Goal: Task Accomplishment & Management: Manage account settings

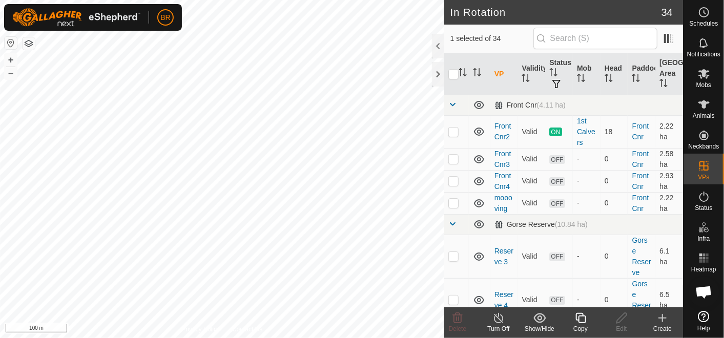
checkbox input "true"
checkbox input "false"
click at [699, 77] on icon at bounding box center [703, 74] width 12 height 12
checkbox input "true"
checkbox input "false"
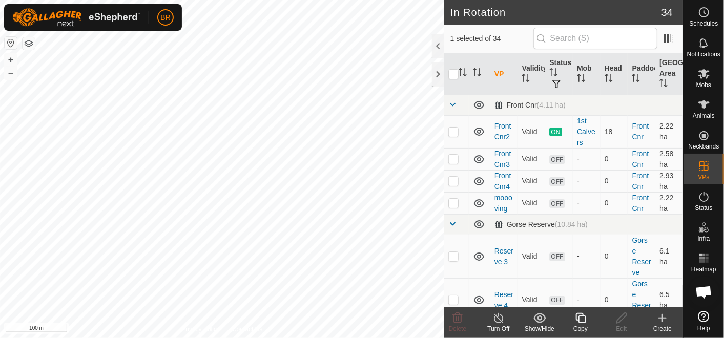
checkbox input "false"
click at [458, 316] on icon at bounding box center [457, 318] width 12 height 12
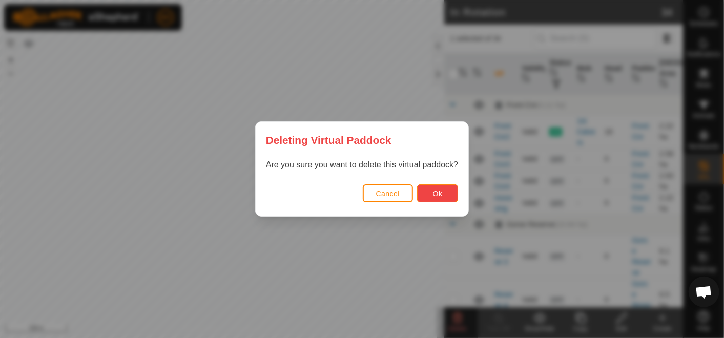
click at [436, 191] on span "Ok" at bounding box center [438, 193] width 10 height 8
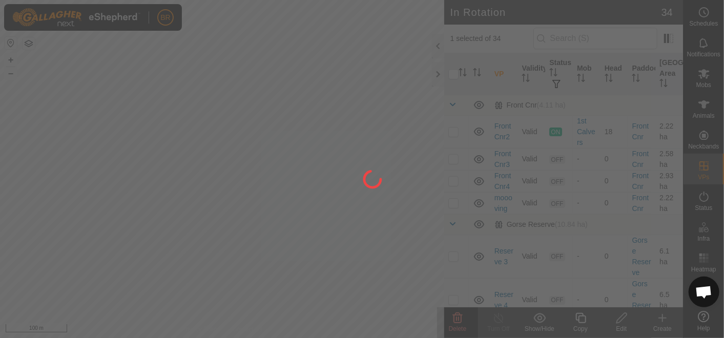
checkbox input "false"
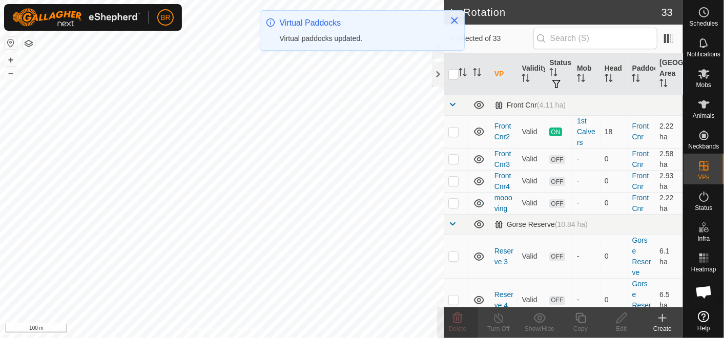
checkbox input "true"
click at [576, 319] on icon at bounding box center [580, 318] width 10 height 10
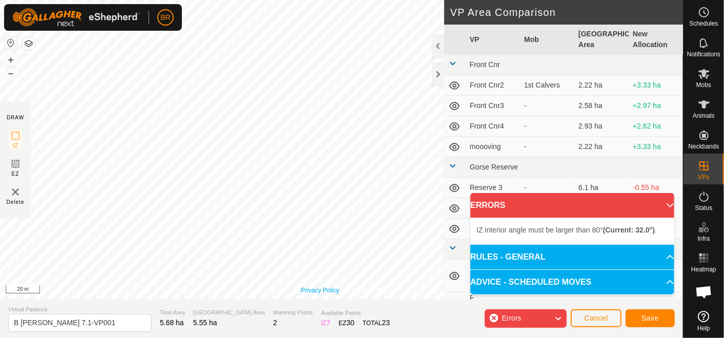
click at [326, 285] on div "Privacy Policy Contact Us Type: Inclusion Zone undefined Animal + – ⇧ i 20 m" at bounding box center [341, 149] width 683 height 299
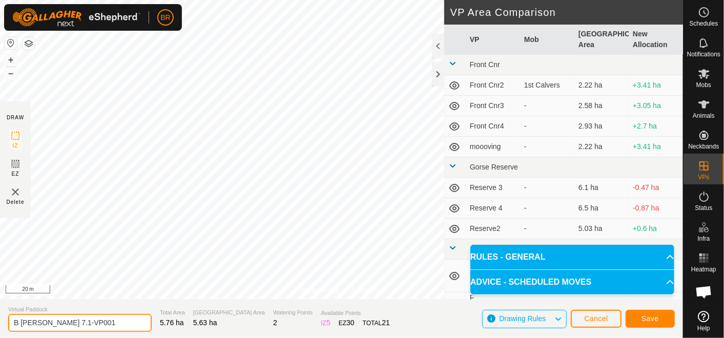
drag, startPoint x: 88, startPoint y: 325, endPoint x: 44, endPoint y: 322, distance: 43.6
click at [44, 322] on input "B [PERSON_NAME] 7.1-VP001" at bounding box center [79, 323] width 143 height 18
type input "B [PERSON_NAME] 8"
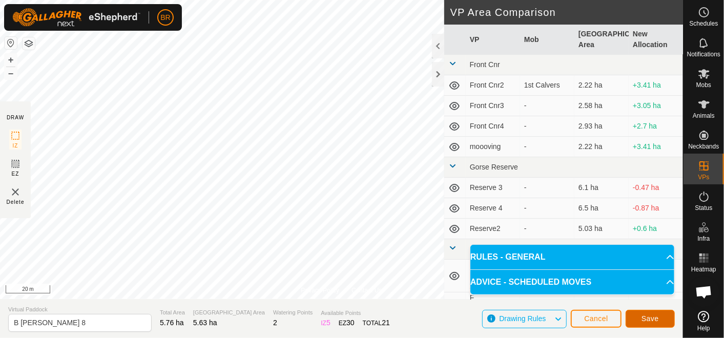
click at [658, 316] on button "Save" at bounding box center [649, 319] width 49 height 18
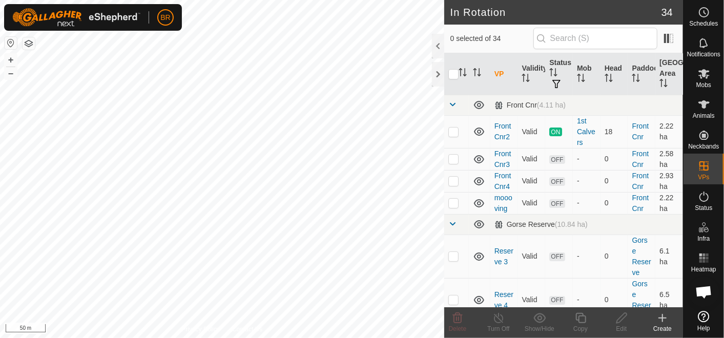
checkbox input "true"
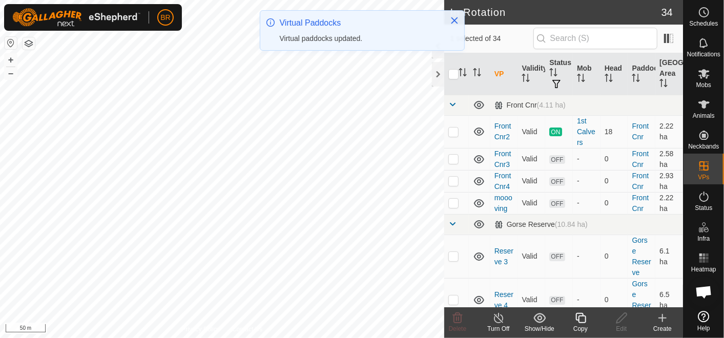
checkbox input "true"
checkbox input "false"
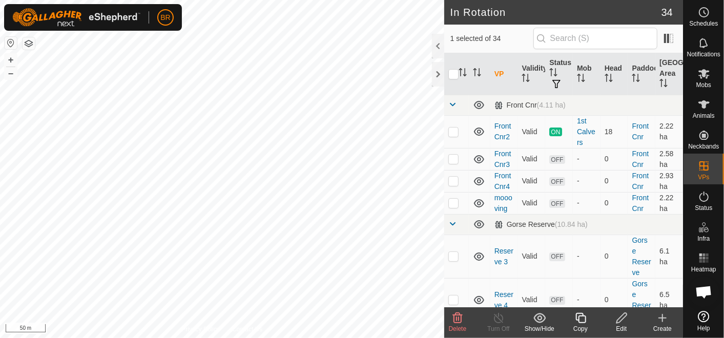
click at [458, 325] on span "Delete" at bounding box center [458, 328] width 18 height 7
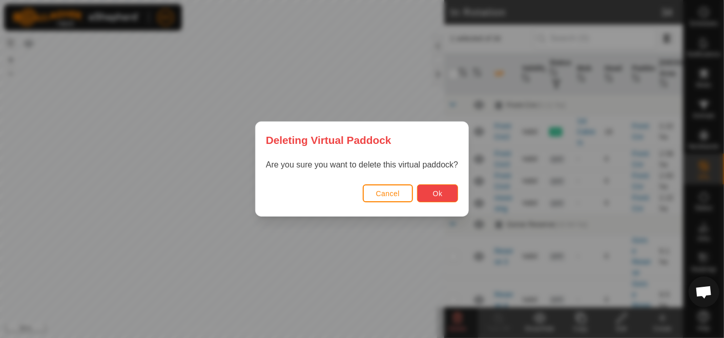
click at [439, 187] on button "Ok" at bounding box center [437, 193] width 41 height 18
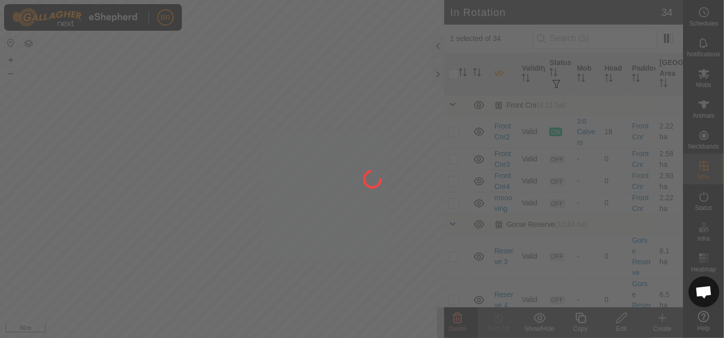
checkbox input "false"
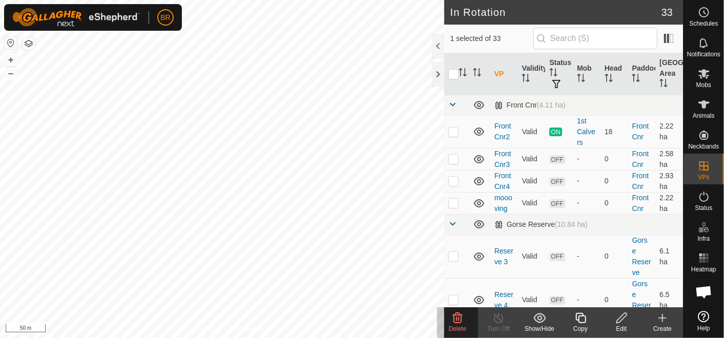
click at [462, 320] on icon at bounding box center [457, 318] width 12 height 12
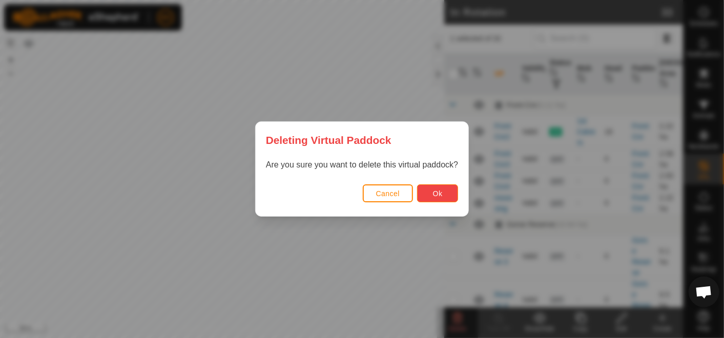
click at [448, 187] on button "Ok" at bounding box center [437, 193] width 41 height 18
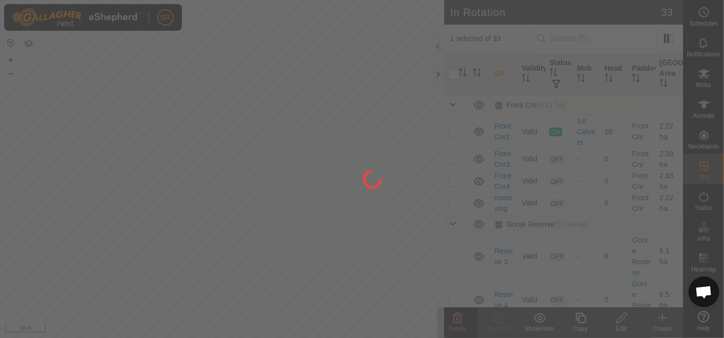
checkbox input "false"
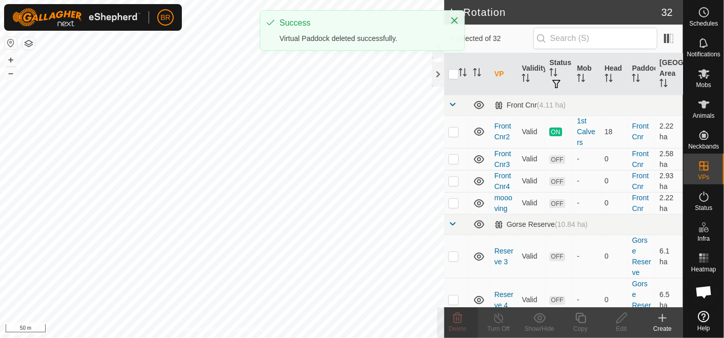
checkbox input "true"
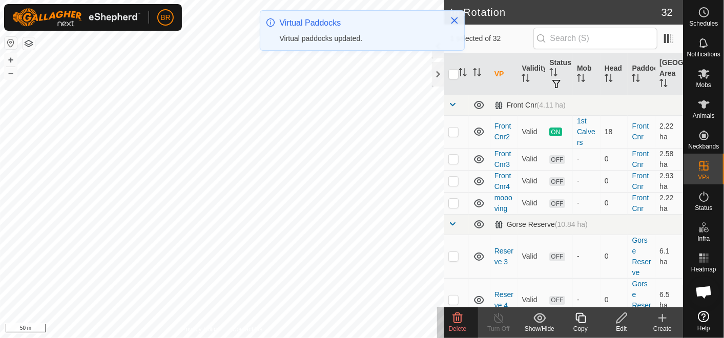
click at [454, 328] on span "Delete" at bounding box center [458, 328] width 18 height 7
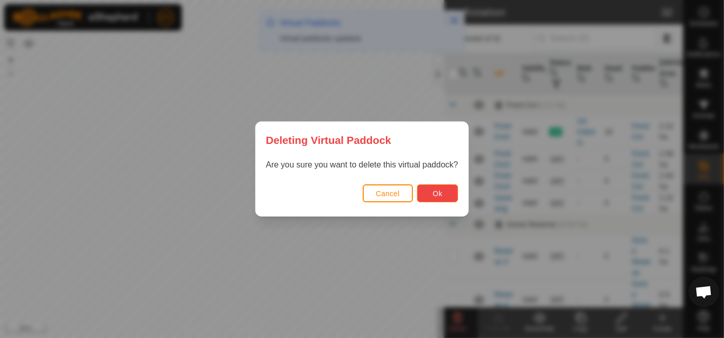
click at [430, 193] on button "Ok" at bounding box center [437, 193] width 41 height 18
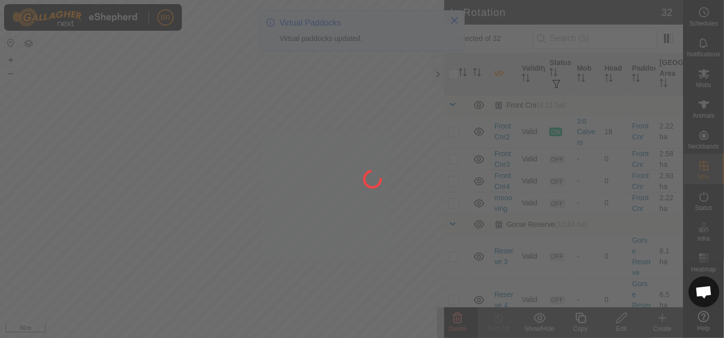
checkbox input "false"
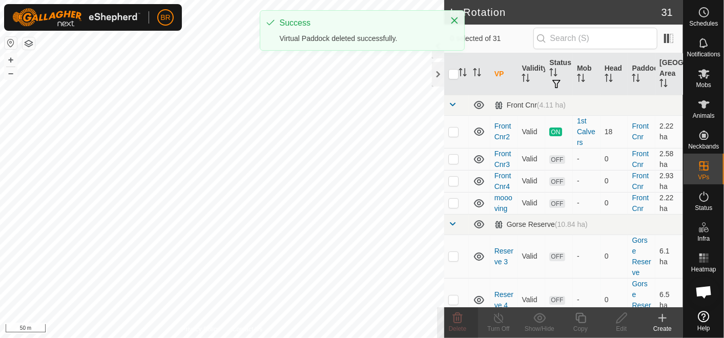
checkbox input "true"
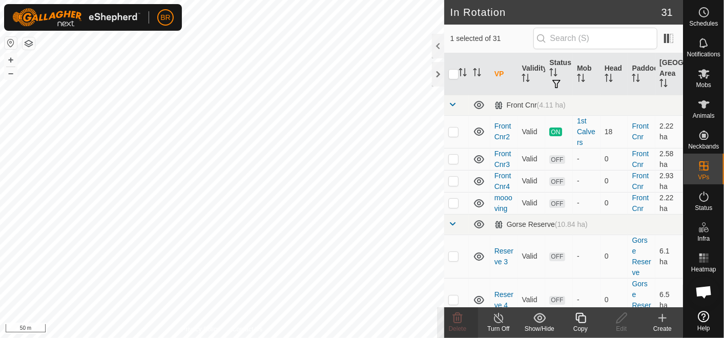
checkbox input "true"
checkbox input "false"
click at [459, 322] on icon at bounding box center [457, 318] width 12 height 12
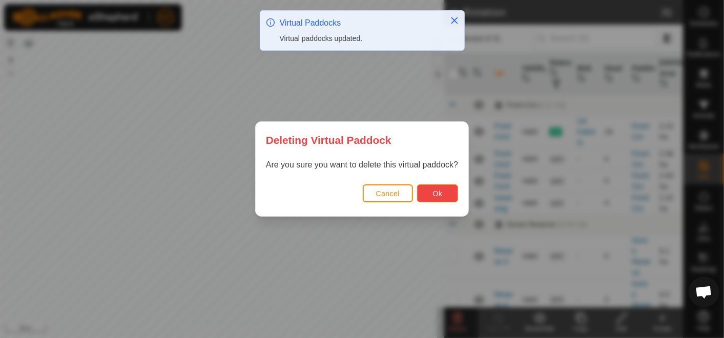
click at [441, 187] on button "Ok" at bounding box center [437, 193] width 41 height 18
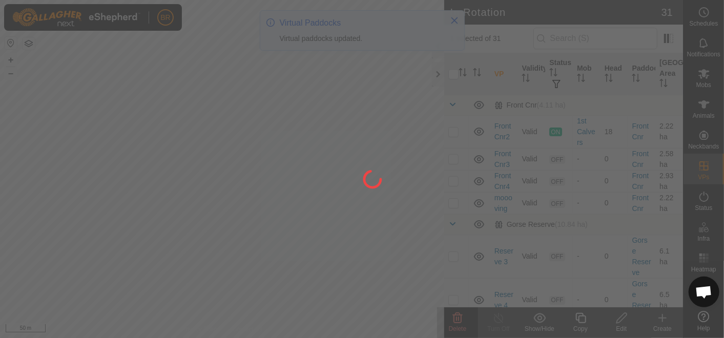
checkbox input "false"
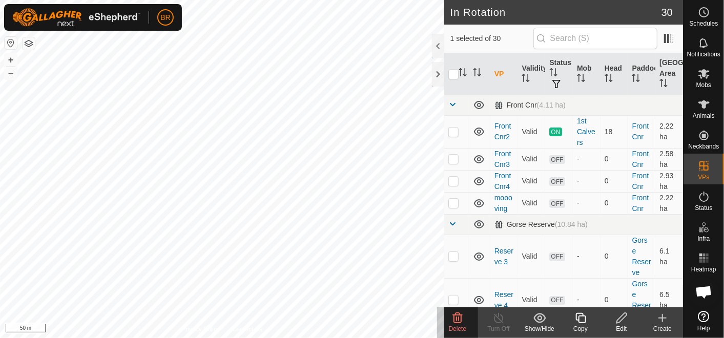
click at [456, 316] on icon at bounding box center [457, 318] width 12 height 12
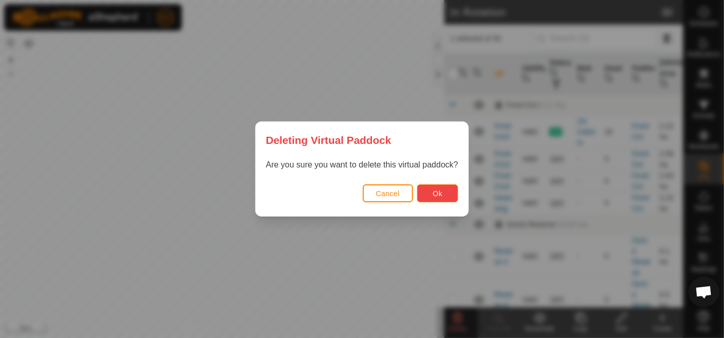
click at [443, 193] on button "Ok" at bounding box center [437, 193] width 41 height 18
checkbox input "false"
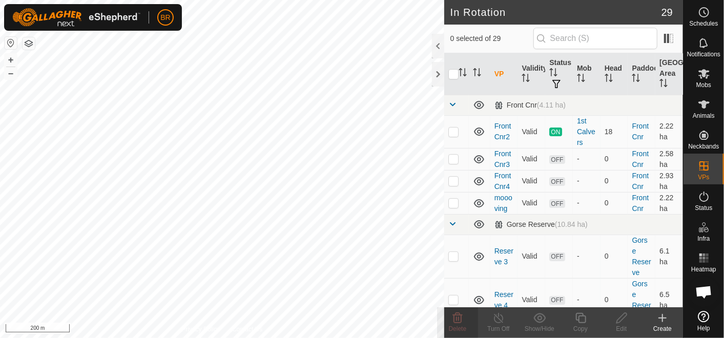
checkbox input "true"
click at [579, 324] on div "Copy" at bounding box center [580, 328] width 41 height 9
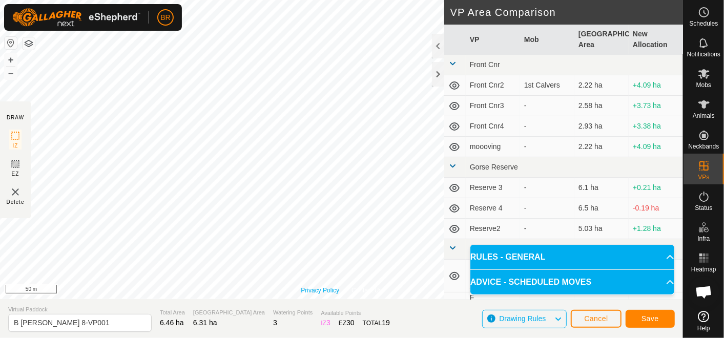
click at [307, 288] on div "Privacy Policy Contact Us Status: OFF Type: Inclusion Zone + – ⇧ i 50 m" at bounding box center [341, 149] width 683 height 299
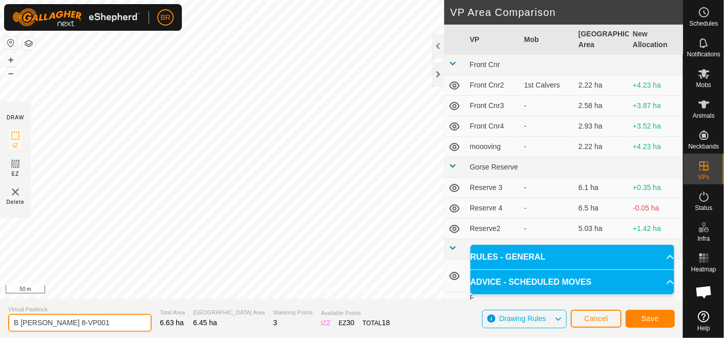
drag, startPoint x: 82, startPoint y: 320, endPoint x: 45, endPoint y: 320, distance: 36.9
click at [45, 320] on input "B [PERSON_NAME] 8-VP001" at bounding box center [79, 323] width 143 height 18
type input "B [PERSON_NAME] 9"
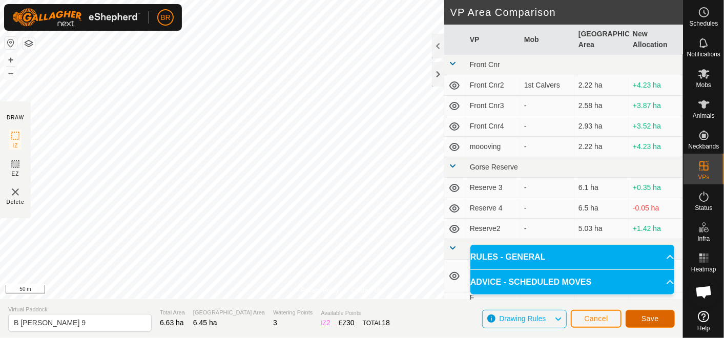
click at [650, 317] on span "Save" at bounding box center [649, 318] width 17 height 8
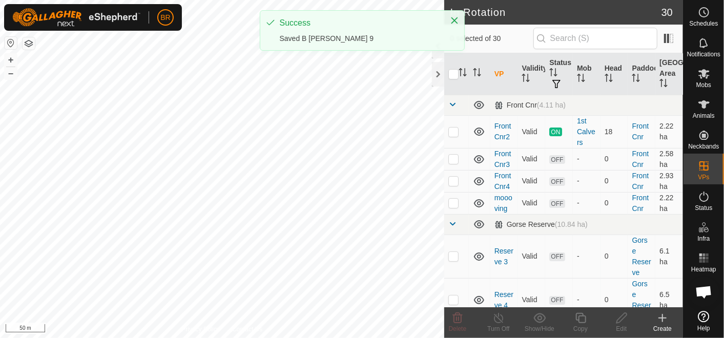
checkbox input "true"
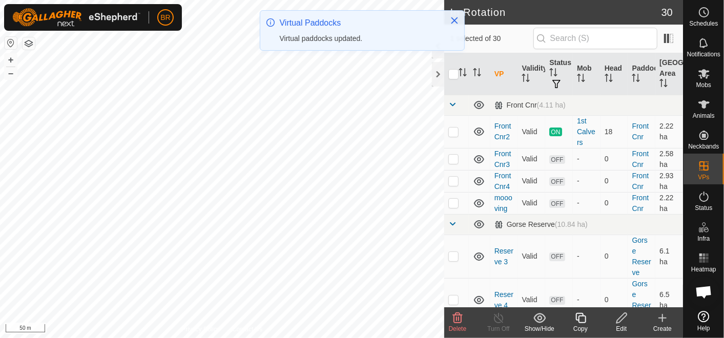
click at [582, 319] on icon at bounding box center [580, 318] width 13 height 12
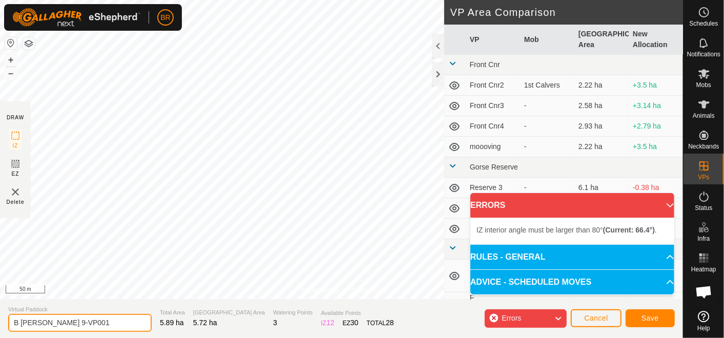
drag, startPoint x: 75, startPoint y: 320, endPoint x: 46, endPoint y: 322, distance: 28.8
click at [46, 322] on input "B [PERSON_NAME] 9-VP001" at bounding box center [79, 323] width 143 height 18
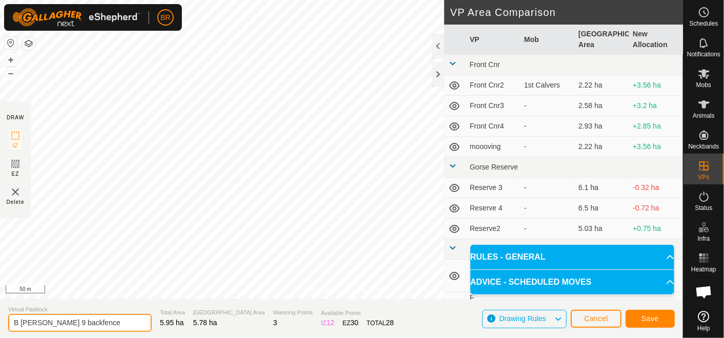
type input "B [PERSON_NAME] 9 backfence"
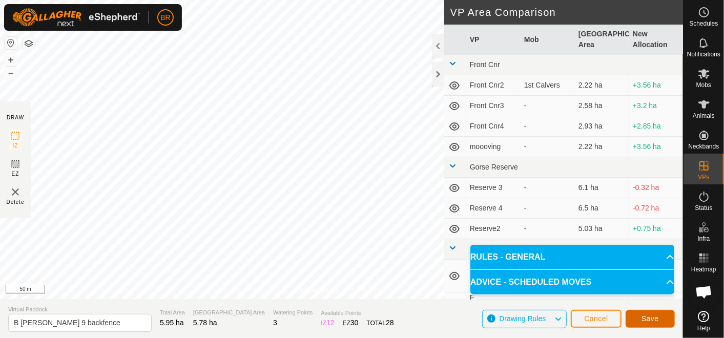
click at [653, 316] on span "Save" at bounding box center [649, 318] width 17 height 8
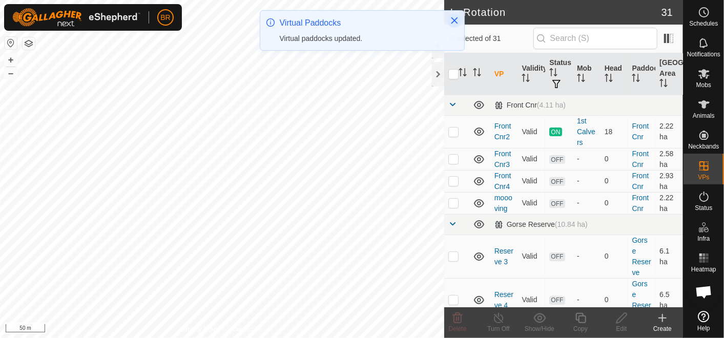
click at [456, 17] on icon "Close" at bounding box center [454, 20] width 8 height 8
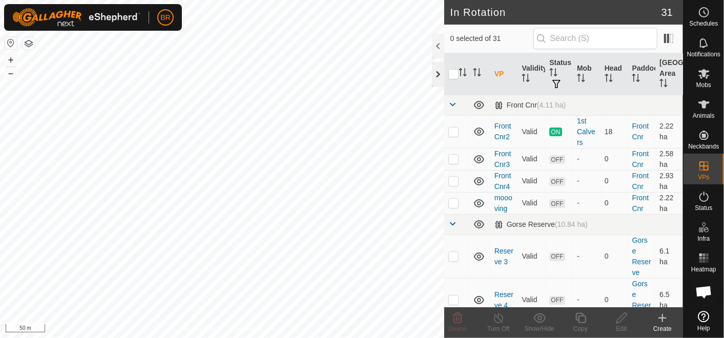
click at [434, 78] on div at bounding box center [438, 74] width 12 height 25
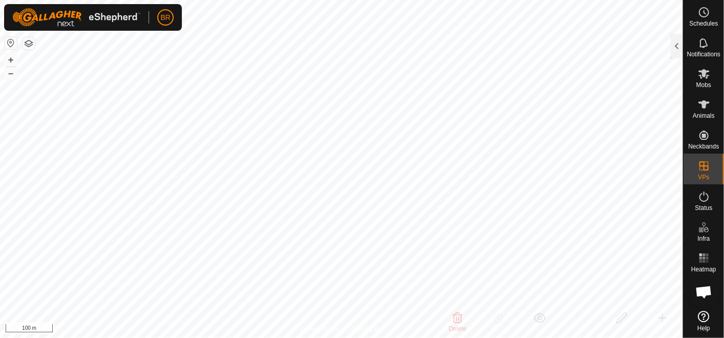
checkbox input "false"
checkbox input "true"
click at [385, 0] on html "BR Schedules Notifications Mobs Animals Neckbands VPs Status Infra Heatmap Help…" at bounding box center [362, 169] width 724 height 338
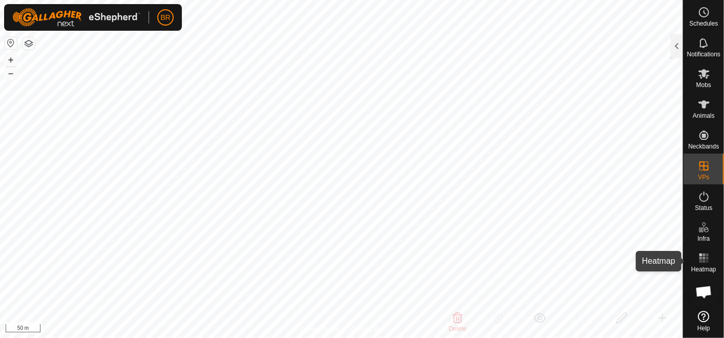
click at [707, 262] on rect at bounding box center [706, 261] width 3 height 3
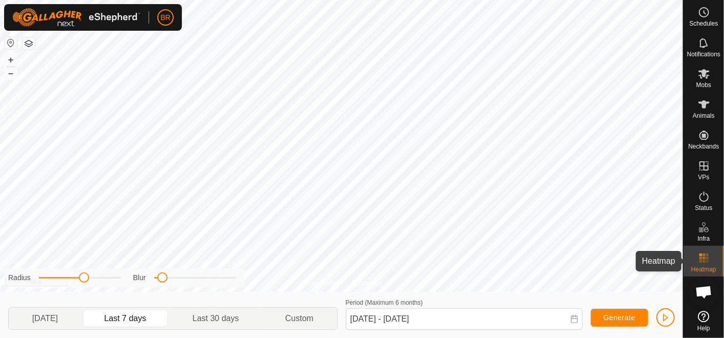
click at [715, 253] on div "Heatmap" at bounding box center [703, 261] width 40 height 31
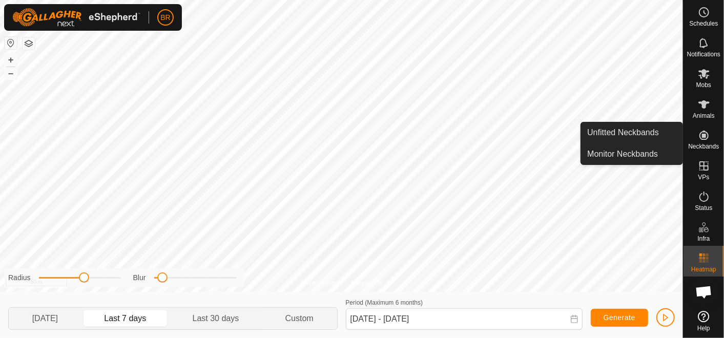
click at [699, 133] on icon at bounding box center [703, 135] width 9 height 9
click at [655, 129] on link "Unfitted Neckbands" at bounding box center [631, 132] width 101 height 20
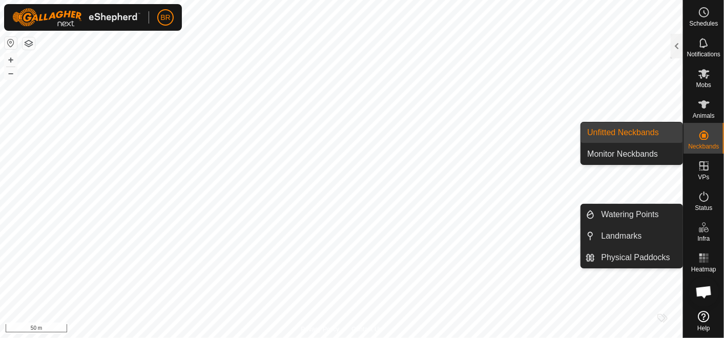
click at [699, 232] on icon at bounding box center [703, 227] width 12 height 12
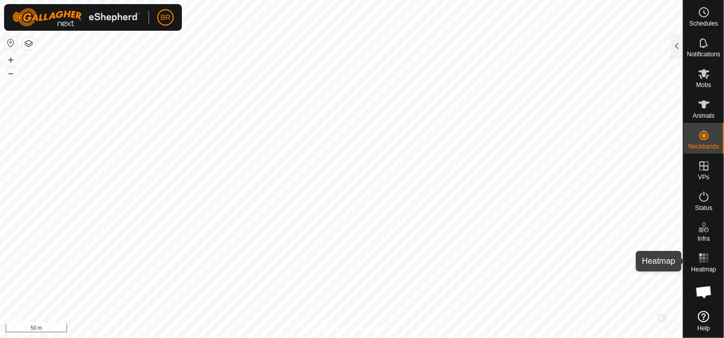
click at [703, 264] on es-heatmap-svg-icon at bounding box center [703, 258] width 18 height 16
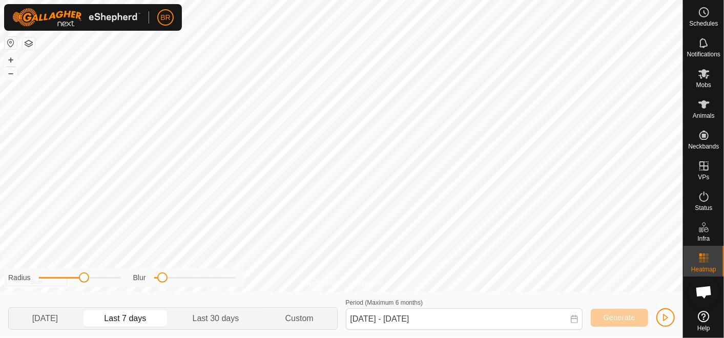
click at [703, 264] on es-heatmap-svg-icon at bounding box center [703, 258] width 18 height 16
click at [704, 75] on icon at bounding box center [703, 74] width 11 height 10
